Goal: Find specific page/section: Find specific page/section

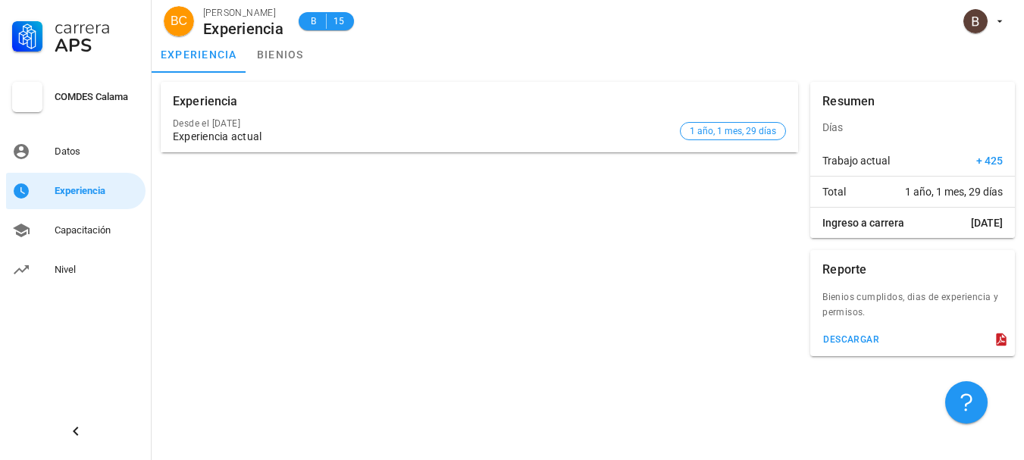
click at [74, 171] on div "Carrera APS COMDES Calama Datos Experiencia Capacitación Nivel" at bounding box center [76, 144] width 152 height 288
click at [74, 160] on div "Datos" at bounding box center [97, 151] width 85 height 24
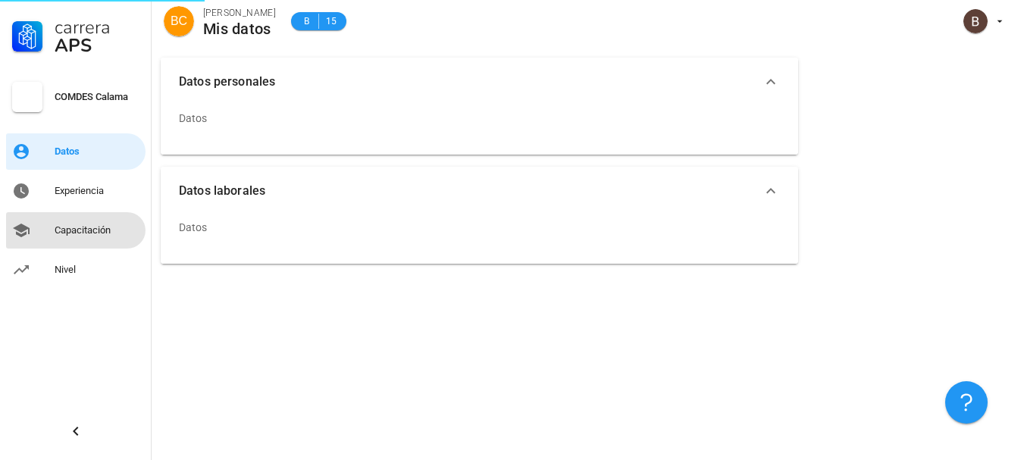
click at [74, 236] on div "Capacitación" at bounding box center [97, 230] width 85 height 24
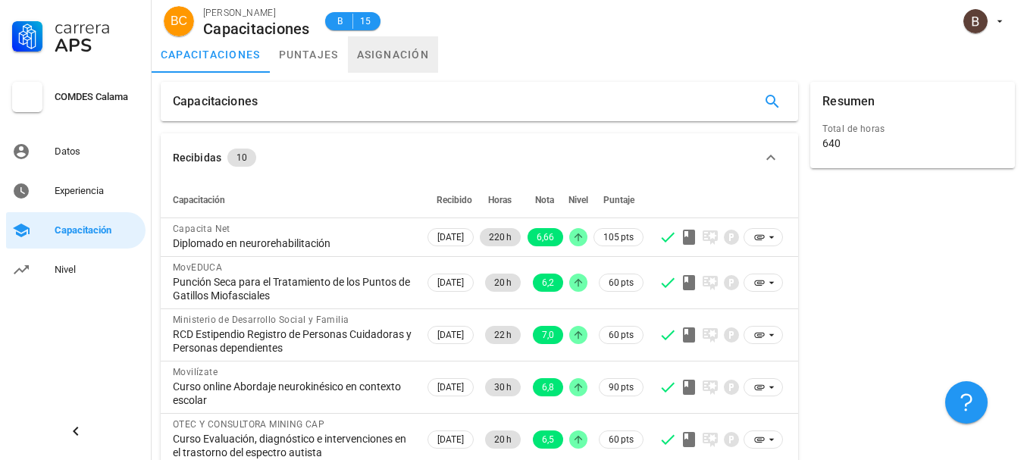
click at [392, 48] on link "asignación" at bounding box center [393, 54] width 91 height 36
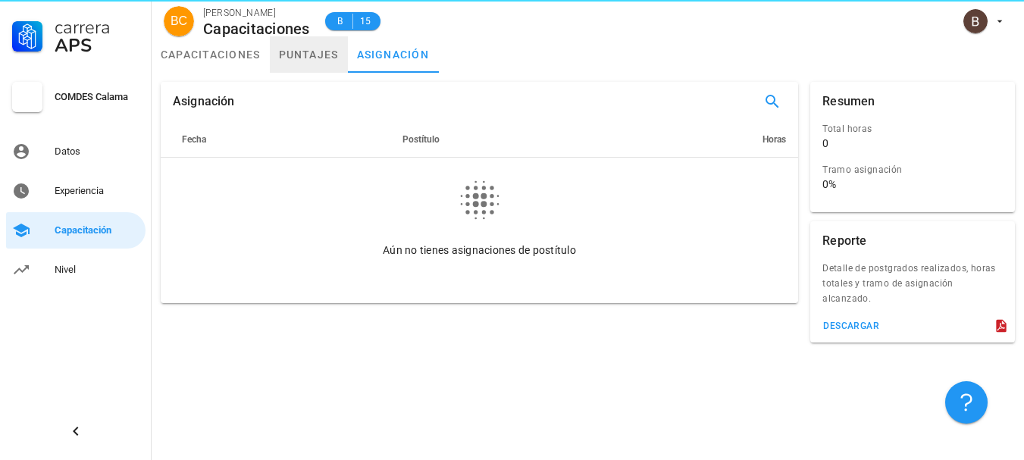
click at [313, 55] on link "puntajes" at bounding box center [309, 54] width 78 height 36
